Goal: Find specific page/section

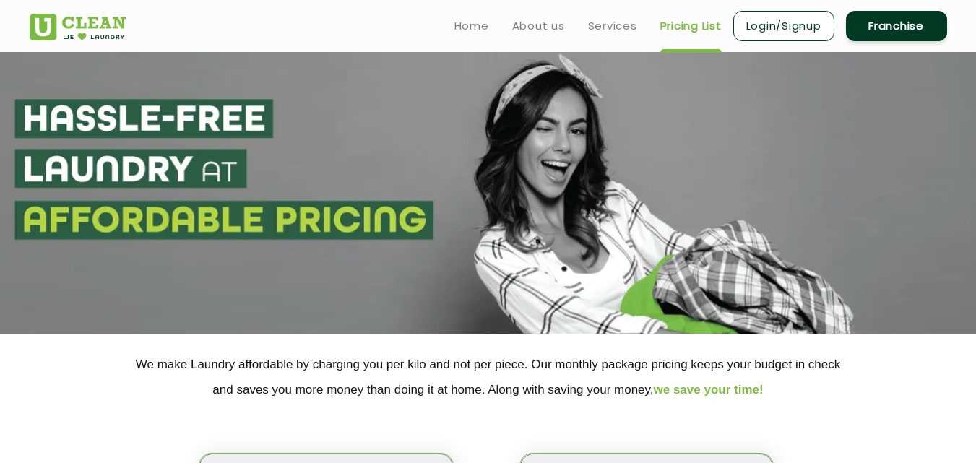
select select "1"
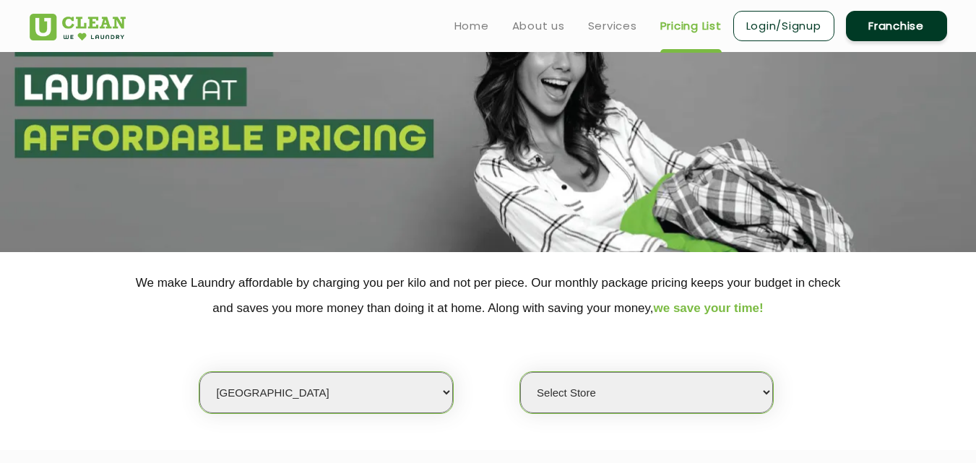
click at [583, 389] on select "Select Store UClean [PERSON_NAME]" at bounding box center [646, 392] width 253 height 41
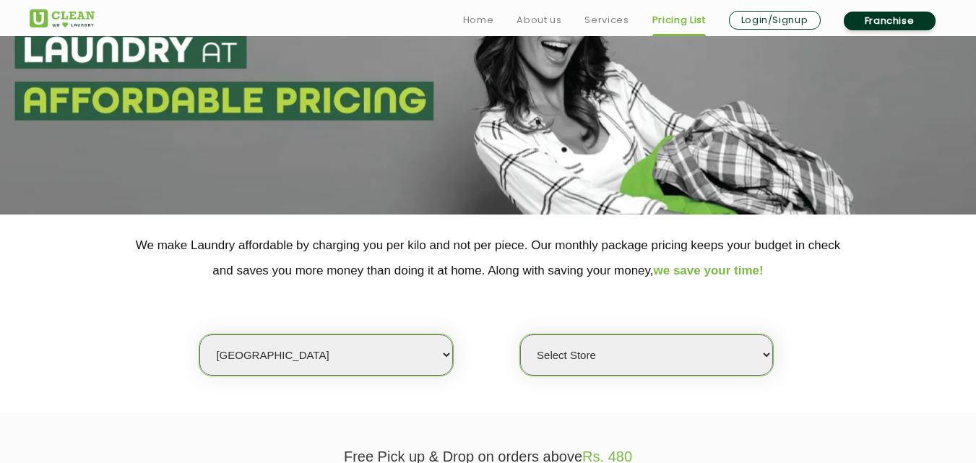
scroll to position [178, 0]
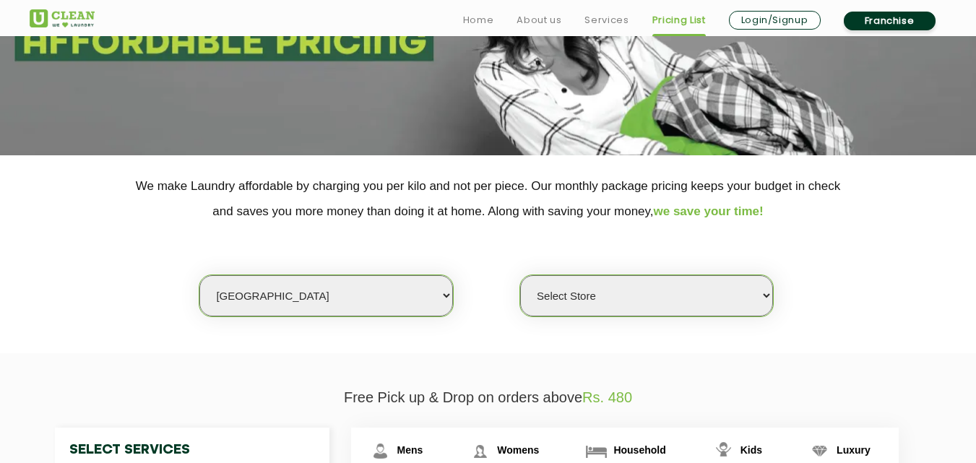
click at [555, 285] on select "Select Store UClean [PERSON_NAME]" at bounding box center [646, 295] width 253 height 41
drag, startPoint x: 555, startPoint y: 285, endPoint x: 413, endPoint y: 305, distance: 143.0
click at [413, 274] on div "Select city [GEOGRAPHIC_DATA] [GEOGRAPHIC_DATA] [GEOGRAPHIC_DATA] [GEOGRAPHIC_D…" at bounding box center [488, 274] width 688 height 0
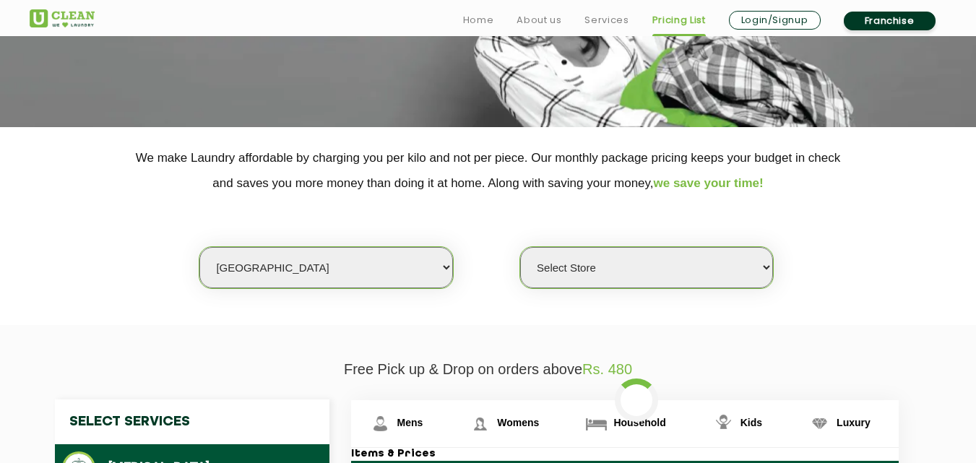
scroll to position [279, 0]
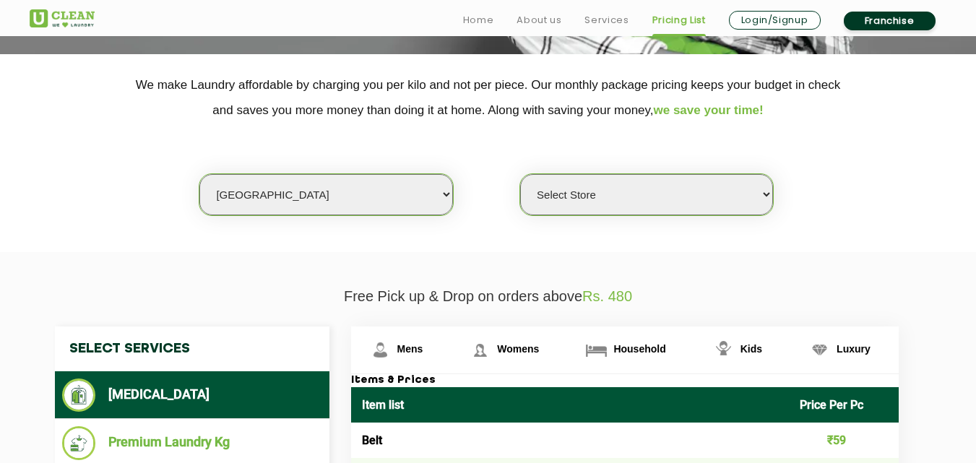
click at [643, 210] on select "Select Store UClean Vasant Kunj UClean Greater Kailash 2 UClean Dwarka UClean R…" at bounding box center [646, 194] width 253 height 41
select select "26"
click at [520, 174] on select "Select Store UClean Vasant Kunj UClean Greater Kailash 2 UClean Dwarka UClean R…" at bounding box center [646, 194] width 253 height 41
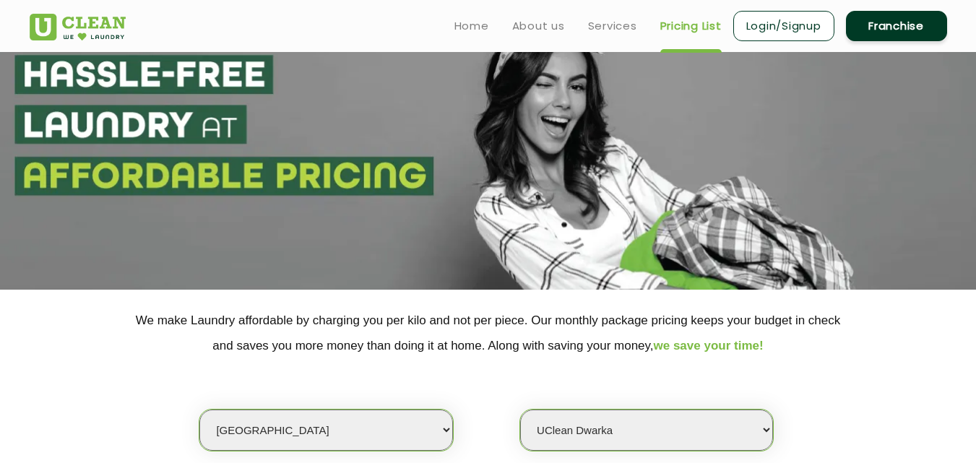
scroll to position [14, 0]
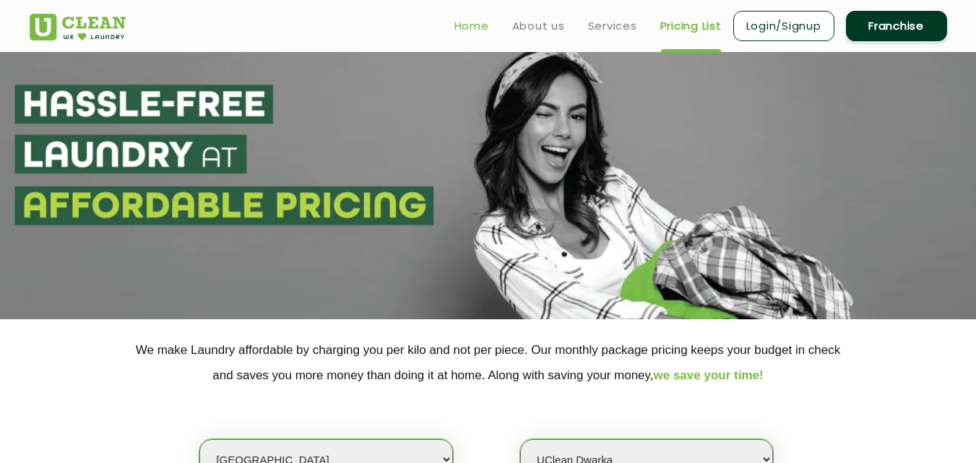
click at [462, 25] on link "Home" at bounding box center [471, 25] width 35 height 17
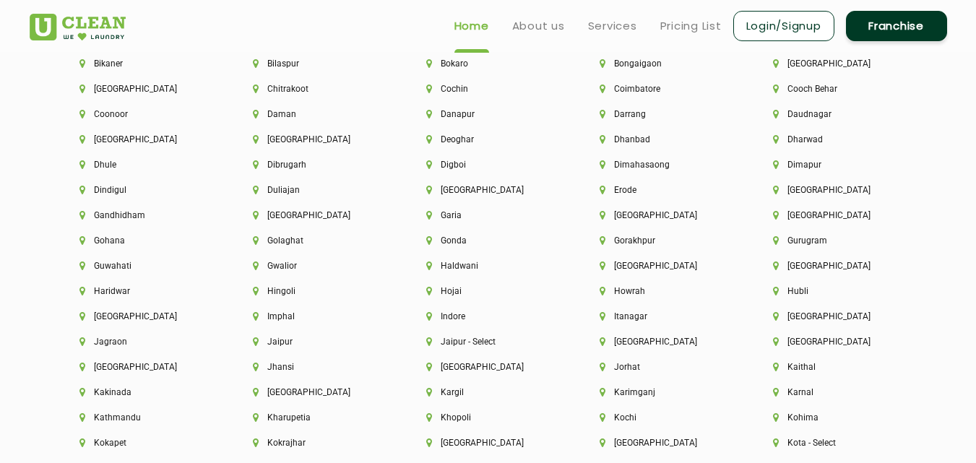
scroll to position [3276, 0]
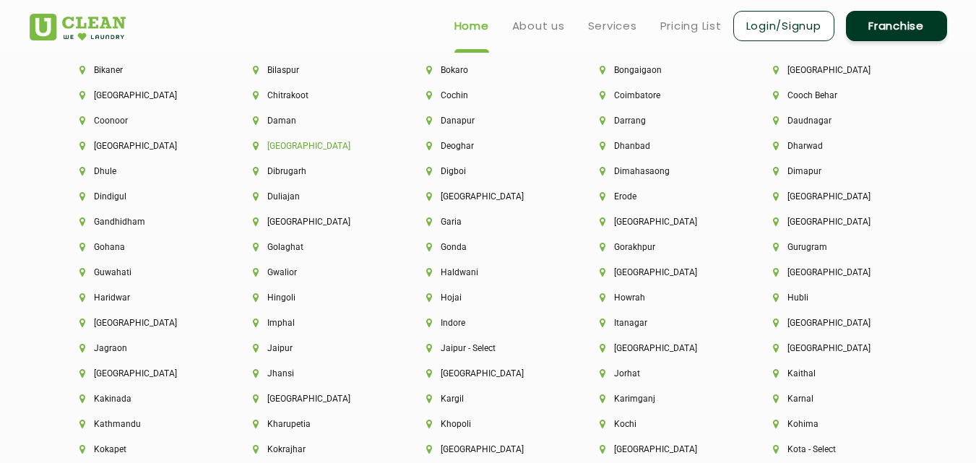
click at [276, 148] on li "[GEOGRAPHIC_DATA]" at bounding box center [315, 146] width 124 height 10
